Goal: Transaction & Acquisition: Book appointment/travel/reservation

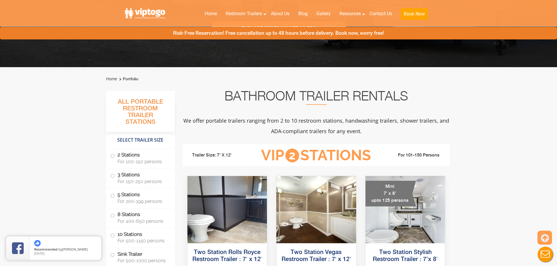
scroll to position [292, 0]
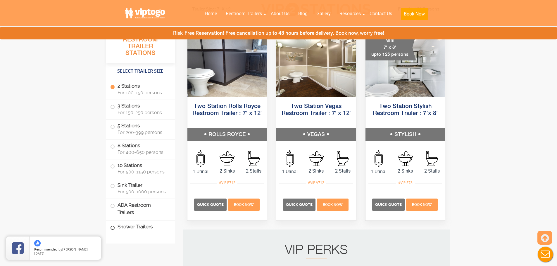
click at [143, 230] on label "Shower Trailers" at bounding box center [140, 227] width 60 height 13
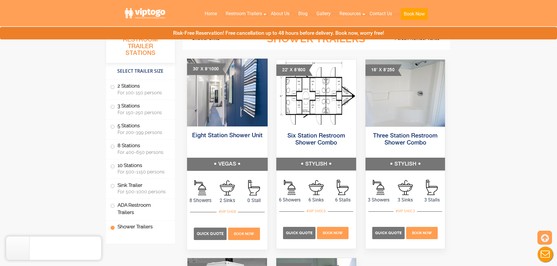
scroll to position [2280, 0]
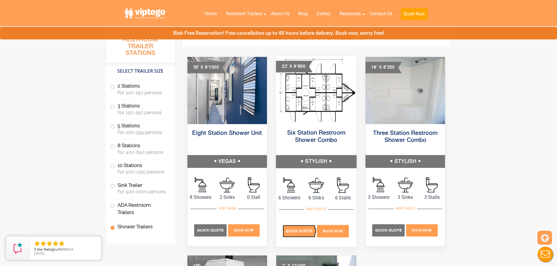
click at [302, 229] on span "Quick Quote" at bounding box center [299, 231] width 27 height 4
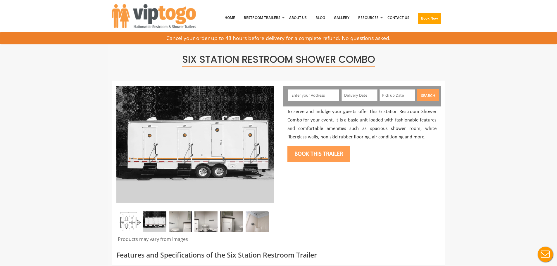
click at [310, 101] on input "text" at bounding box center [313, 95] width 51 height 12
type input "Ringwood, NJ 07456, USA"
drag, startPoint x: 324, startPoint y: 105, endPoint x: 359, endPoint y: 101, distance: 35.2
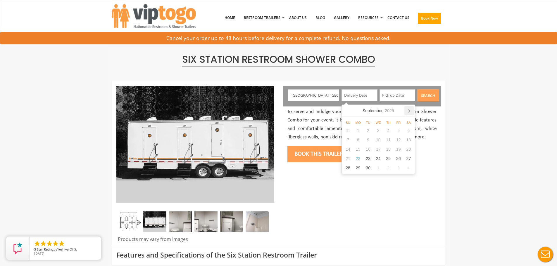
click at [409, 112] on icon at bounding box center [408, 111] width 1 height 3
click at [348, 140] on div "2" at bounding box center [348, 139] width 10 height 9
type input "11/02/2025"
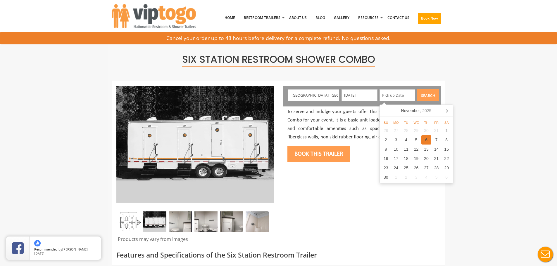
click at [429, 139] on div "6" at bounding box center [426, 139] width 10 height 9
type input "11/06/2025"
click at [424, 94] on button "Search" at bounding box center [428, 95] width 22 height 12
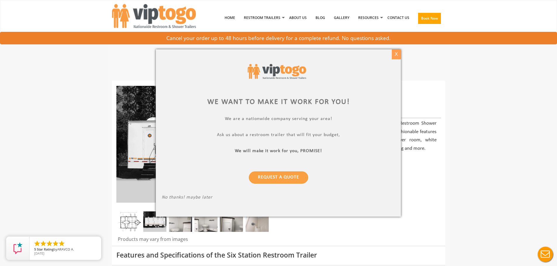
click at [396, 56] on div "X" at bounding box center [396, 54] width 9 height 10
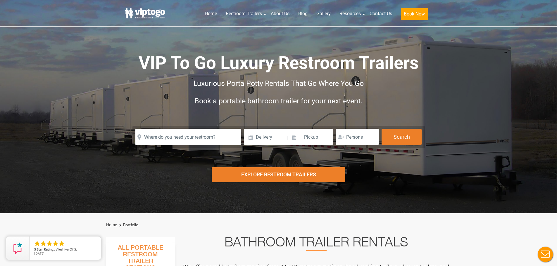
click at [205, 222] on ol "Home Portfolio" at bounding box center [278, 225] width 345 height 12
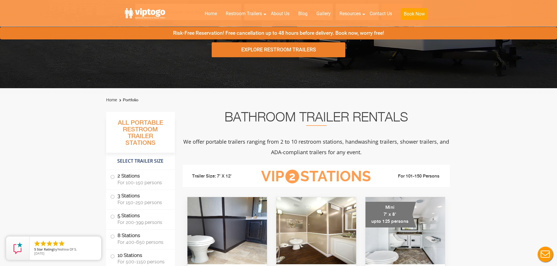
scroll to position [146, 0]
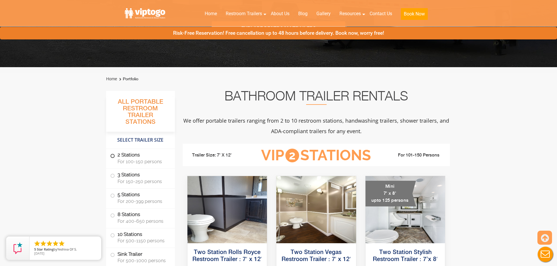
click at [142, 159] on span "For 100-150 persons" at bounding box center [142, 162] width 50 height 6
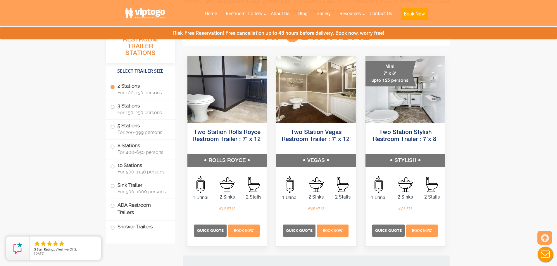
scroll to position [335, 0]
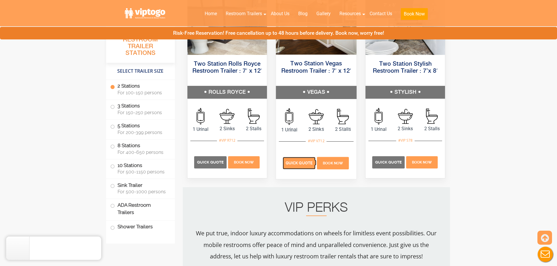
click at [295, 163] on span "Quick Quote" at bounding box center [299, 163] width 27 height 4
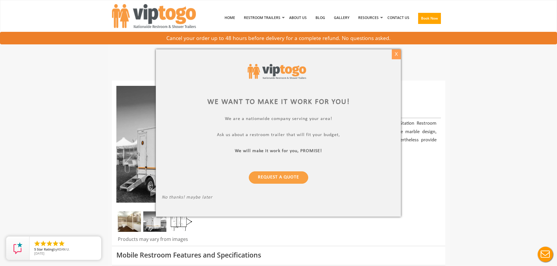
click at [397, 56] on div "X" at bounding box center [396, 54] width 9 height 10
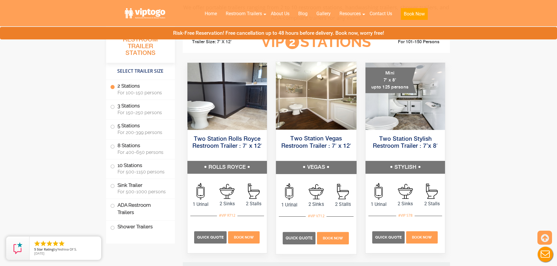
scroll to position [263, 0]
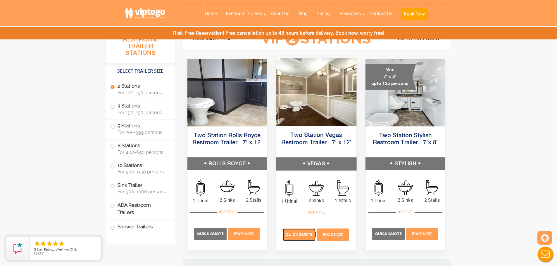
drag, startPoint x: 303, startPoint y: 235, endPoint x: 307, endPoint y: 237, distance: 4.6
click at [303, 235] on span "Quick Quote" at bounding box center [299, 235] width 27 height 4
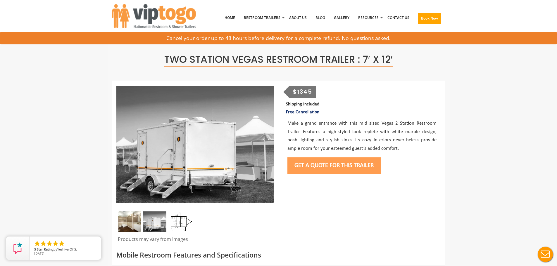
click at [322, 166] on button "Get a Quote for this Trailer" at bounding box center [333, 166] width 93 height 16
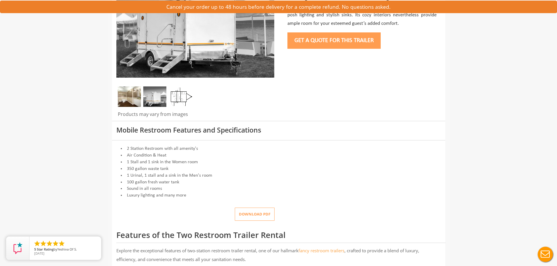
scroll to position [146, 0]
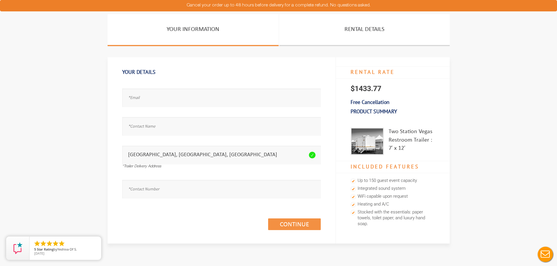
click at [110, 151] on div "Your Details Email address seems invalid. Full Name is required. Please fill th…" at bounding box center [222, 150] width 228 height 186
click at [117, 153] on div "Your Details Email address seems invalid. Full Name is required. Please fill th…" at bounding box center [222, 150] width 228 height 186
drag, startPoint x: 314, startPoint y: 155, endPoint x: 218, endPoint y: 150, distance: 96.3
click at [312, 155] on icon at bounding box center [312, 155] width 7 height 7
